Goal: Obtain resource: Download file/media

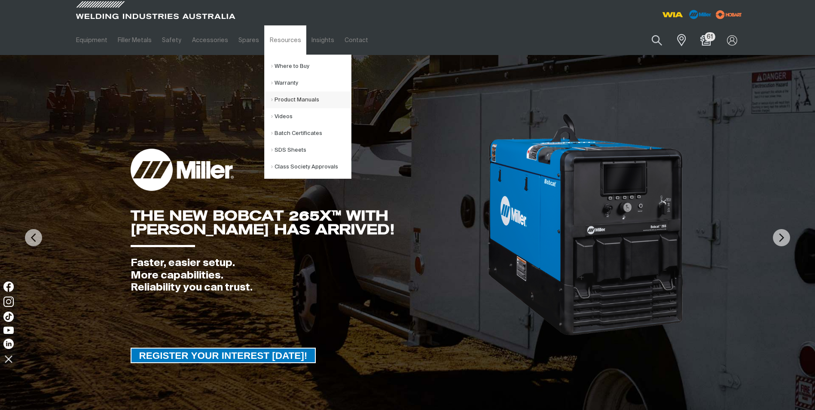
click at [284, 97] on link "Product Manuals" at bounding box center [311, 99] width 80 height 17
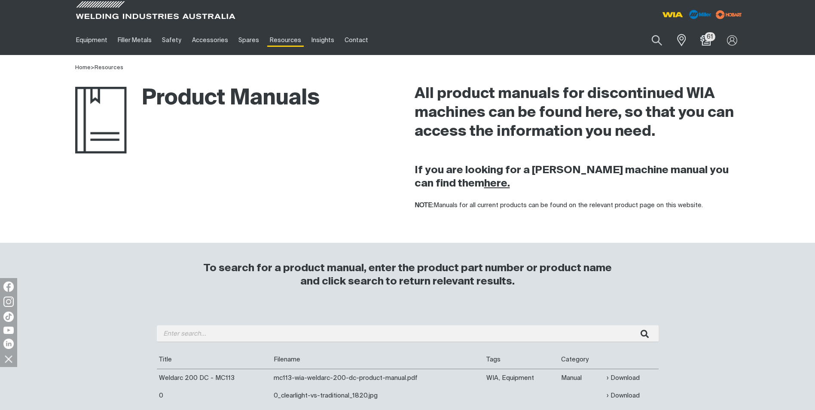
click at [484, 183] on strong "here." at bounding box center [497, 183] width 26 height 10
click at [655, 41] on button "Search products" at bounding box center [656, 40] width 35 height 24
click at [582, 35] on input "Search" at bounding box center [604, 39] width 132 height 19
type input "MR274843"
click at [587, 62] on span "MR274843" at bounding box center [581, 64] width 31 height 6
